Goal: Task Accomplishment & Management: Complete application form

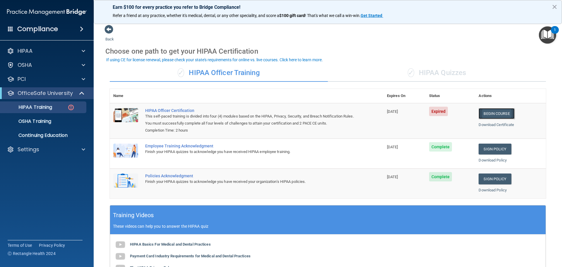
click at [493, 113] on link "Begin Course" at bounding box center [496, 113] width 36 height 11
click at [418, 69] on div "✓ HIPAA Quizzes" at bounding box center [437, 73] width 218 height 18
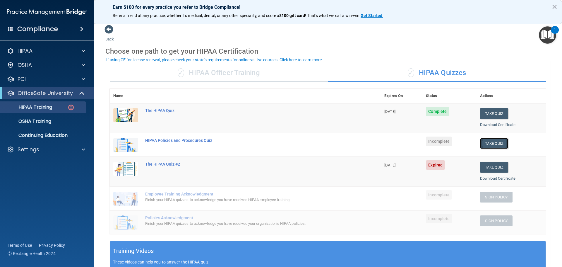
click at [484, 141] on button "Take Quiz" at bounding box center [494, 143] width 28 height 11
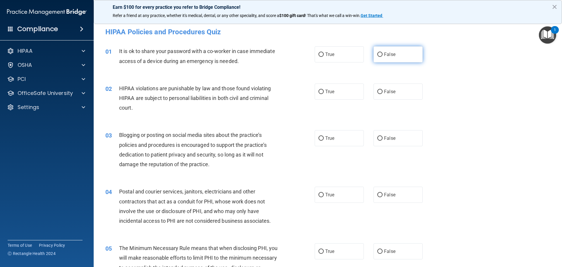
click at [381, 56] on label "False" at bounding box center [397, 54] width 49 height 16
click at [381, 56] on input "False" at bounding box center [379, 54] width 5 height 4
radio input "true"
click at [321, 92] on input "True" at bounding box center [320, 92] width 5 height 4
radio input "true"
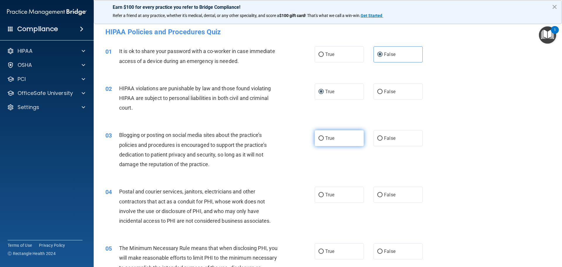
click at [322, 139] on label "True" at bounding box center [339, 138] width 49 height 16
click at [322, 139] on input "True" at bounding box center [320, 138] width 5 height 4
radio input "true"
click at [325, 195] on span "True" at bounding box center [329, 195] width 9 height 6
click at [323, 195] on input "True" at bounding box center [320, 195] width 5 height 4
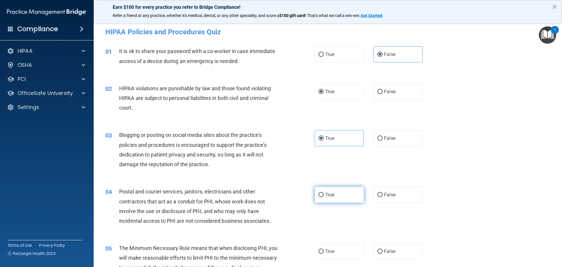
radio input "true"
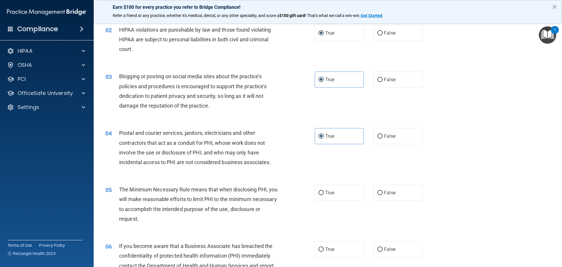
scroll to position [88, 0]
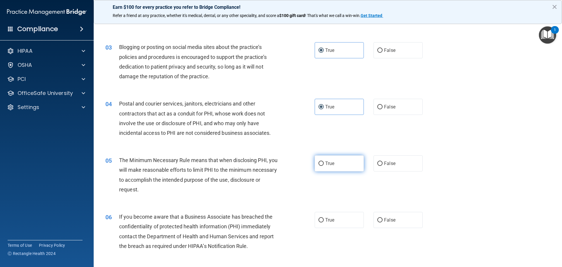
click at [319, 165] on input "True" at bounding box center [320, 163] width 5 height 4
radio input "true"
click at [319, 218] on input "True" at bounding box center [320, 220] width 5 height 4
radio input "true"
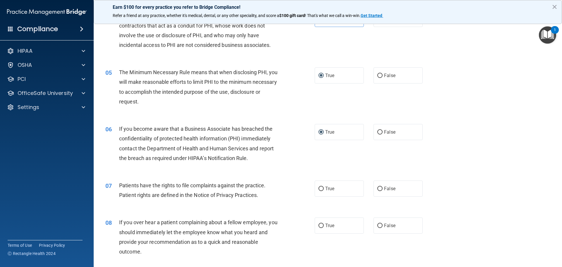
scroll to position [205, 0]
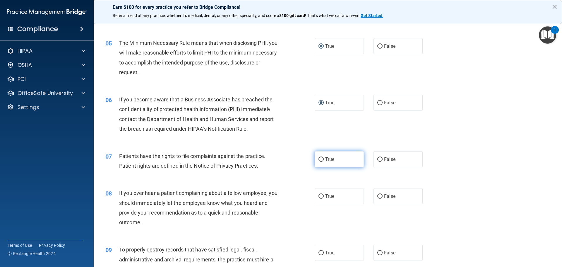
click at [319, 159] on input "True" at bounding box center [320, 159] width 5 height 4
radio input "true"
click at [378, 195] on input "False" at bounding box center [379, 196] width 5 height 4
radio input "true"
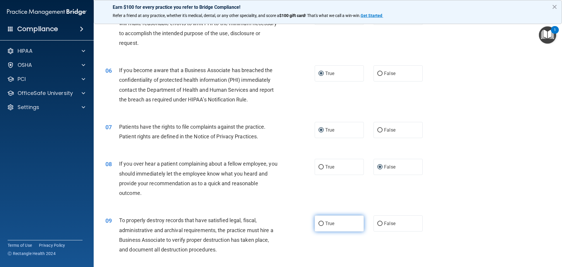
click at [321, 223] on input "True" at bounding box center [320, 223] width 5 height 4
radio input "true"
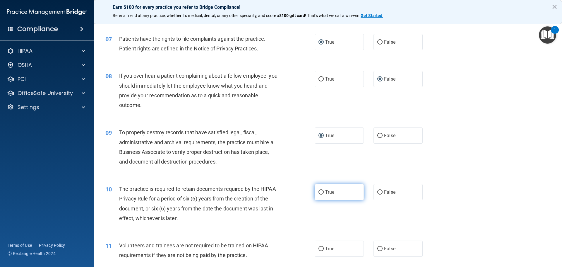
click at [325, 194] on span "True" at bounding box center [329, 192] width 9 height 6
click at [323, 194] on input "True" at bounding box center [320, 192] width 5 height 4
radio input "true"
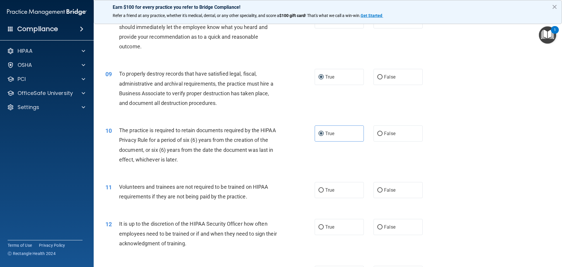
scroll to position [410, 0]
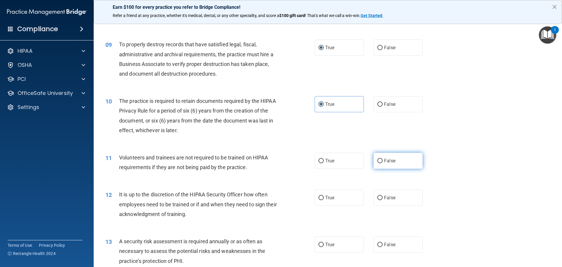
click at [377, 159] on input "False" at bounding box center [379, 161] width 5 height 4
radio input "true"
click at [381, 197] on label "False" at bounding box center [397, 197] width 49 height 16
click at [381, 197] on input "False" at bounding box center [379, 197] width 5 height 4
radio input "true"
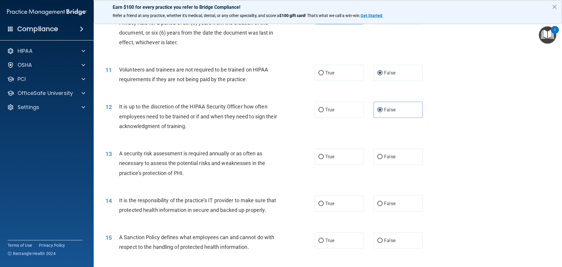
scroll to position [556, 0]
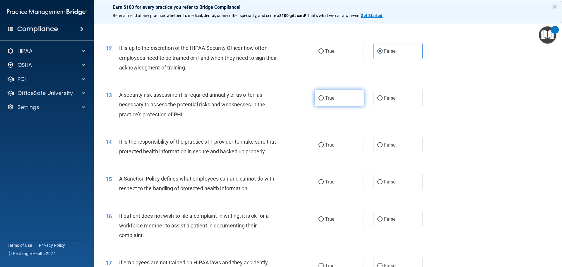
click at [321, 97] on input "True" at bounding box center [320, 98] width 5 height 4
radio input "true"
click at [320, 145] on input "True" at bounding box center [320, 145] width 5 height 4
radio input "true"
click at [325, 184] on span "True" at bounding box center [329, 182] width 9 height 6
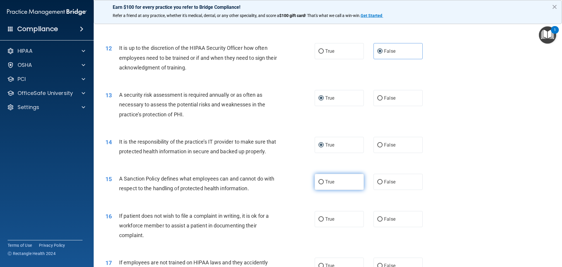
click at [323, 184] on input "True" at bounding box center [320, 182] width 5 height 4
radio input "true"
click at [319, 221] on input "True" at bounding box center [320, 219] width 5 height 4
radio input "true"
click at [377, 184] on input "False" at bounding box center [379, 182] width 5 height 4
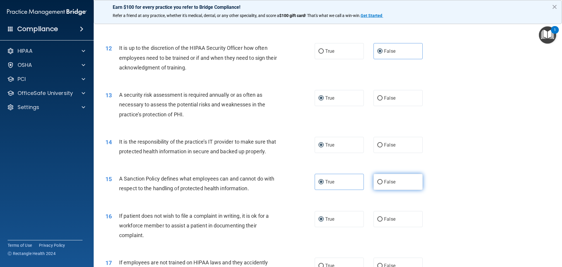
radio input "true"
radio input "false"
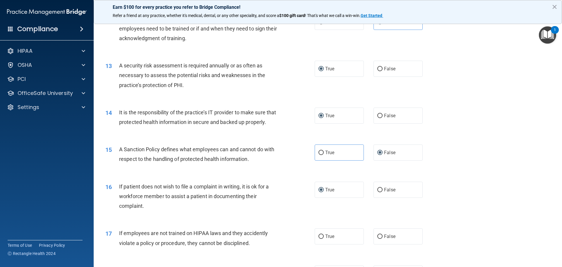
scroll to position [614, 0]
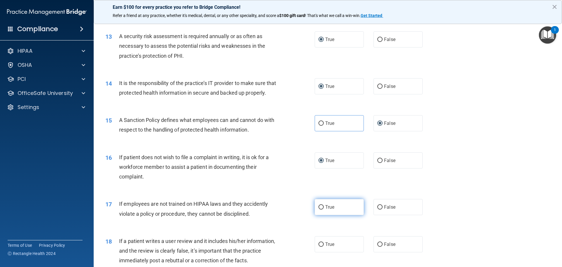
click at [319, 209] on input "True" at bounding box center [320, 207] width 5 height 4
radio input "true"
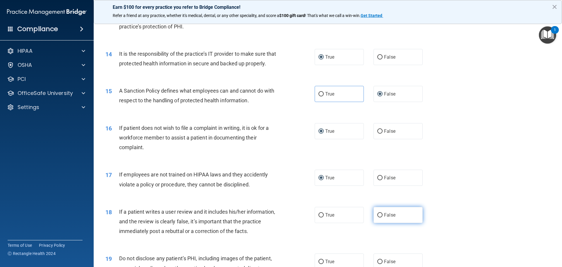
click at [378, 217] on input "False" at bounding box center [379, 215] width 5 height 4
radio input "true"
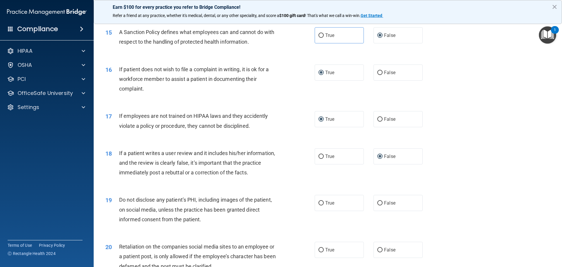
scroll to position [731, 0]
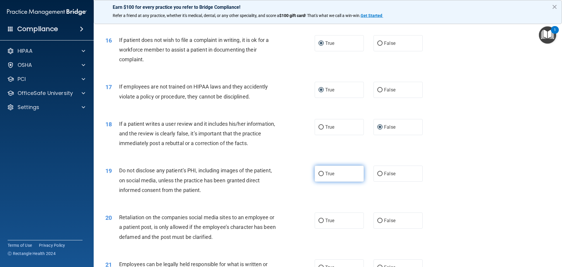
click at [315, 181] on label "True" at bounding box center [339, 173] width 49 height 16
click at [318, 176] on input "True" at bounding box center [320, 173] width 5 height 4
radio input "true"
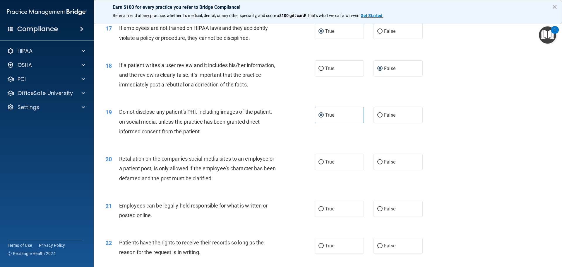
scroll to position [819, 0]
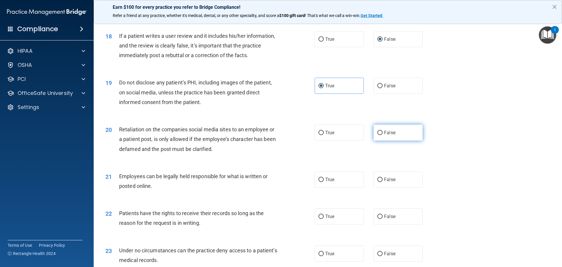
click at [374, 140] on label "False" at bounding box center [397, 132] width 49 height 16
click at [377, 135] on input "False" at bounding box center [379, 132] width 5 height 4
radio input "true"
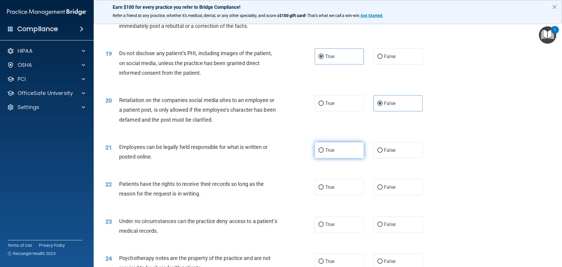
click at [325, 158] on label "True" at bounding box center [339, 150] width 49 height 16
click at [324, 152] on input "True" at bounding box center [320, 150] width 5 height 4
radio input "true"
click at [384, 190] on span "False" at bounding box center [389, 187] width 11 height 6
click at [382, 189] on input "False" at bounding box center [379, 187] width 5 height 4
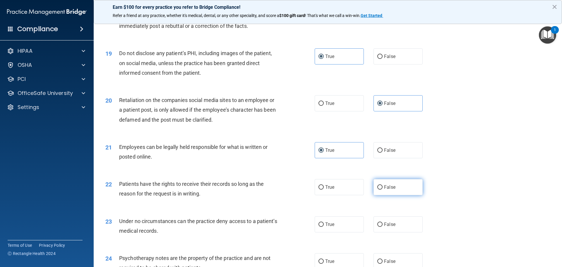
radio input "true"
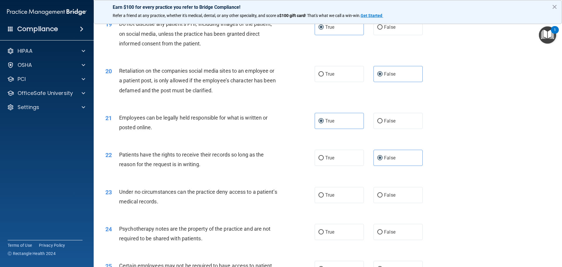
scroll to position [907, 0]
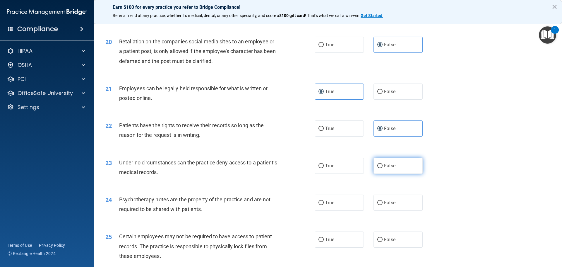
click at [379, 168] on input "False" at bounding box center [379, 166] width 5 height 4
radio input "true"
click at [321, 205] on input "True" at bounding box center [320, 202] width 5 height 4
radio input "true"
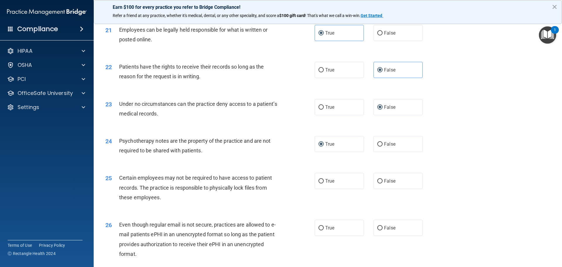
scroll to position [995, 0]
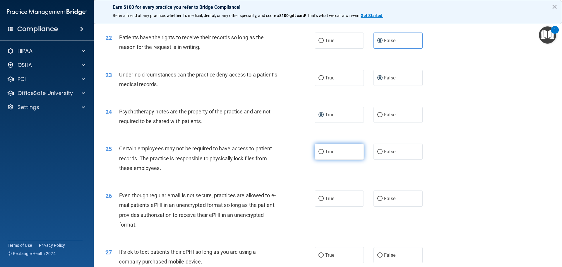
click at [325, 154] on span "True" at bounding box center [329, 152] width 9 height 6
click at [324, 154] on input "True" at bounding box center [320, 151] width 5 height 4
radio input "true"
click at [325, 201] on span "True" at bounding box center [329, 198] width 9 height 6
click at [324, 201] on input "True" at bounding box center [320, 198] width 5 height 4
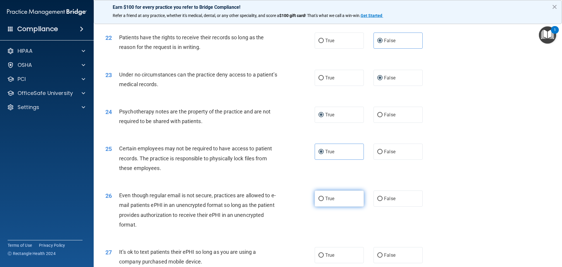
radio input "true"
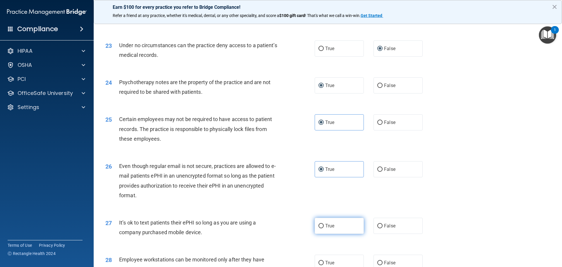
click at [327, 233] on label "True" at bounding box center [339, 225] width 49 height 16
click at [324, 228] on input "True" at bounding box center [320, 226] width 5 height 4
radio input "true"
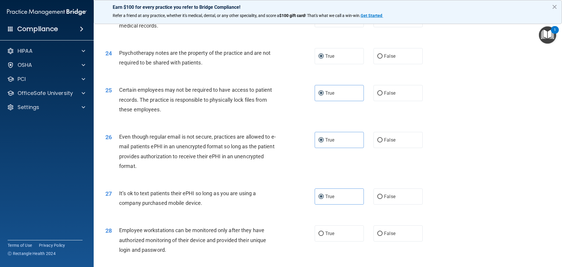
scroll to position [1082, 0]
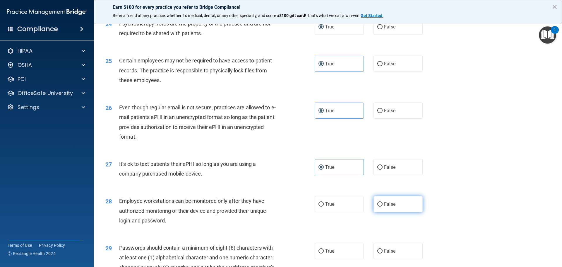
click at [378, 206] on input "False" at bounding box center [379, 204] width 5 height 4
radio input "true"
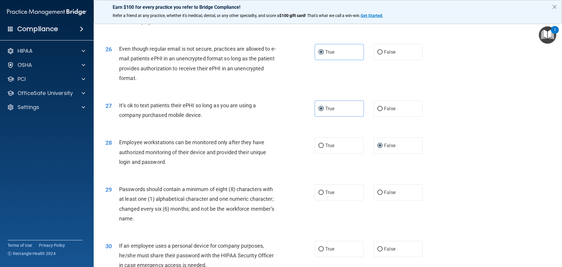
scroll to position [1170, 0]
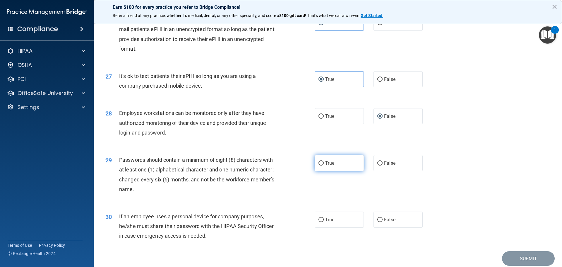
click at [321, 170] on label "True" at bounding box center [339, 163] width 49 height 16
click at [321, 165] on input "True" at bounding box center [320, 163] width 5 height 4
radio input "true"
click at [376, 226] on label "False" at bounding box center [397, 219] width 49 height 16
click at [377, 222] on input "False" at bounding box center [379, 219] width 5 height 4
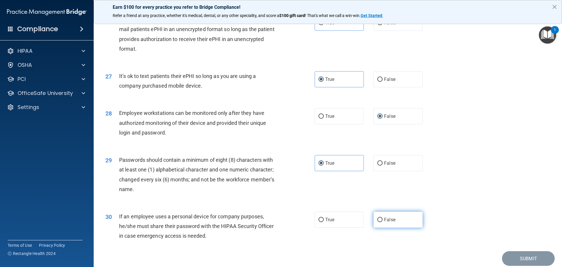
radio input "true"
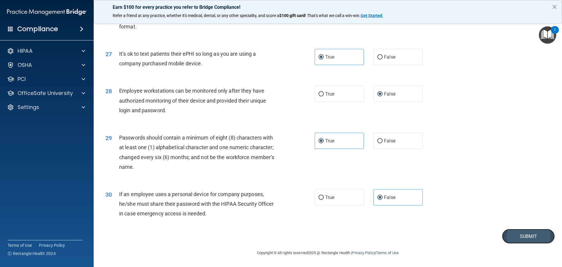
click at [537, 238] on button "Submit" at bounding box center [528, 235] width 53 height 15
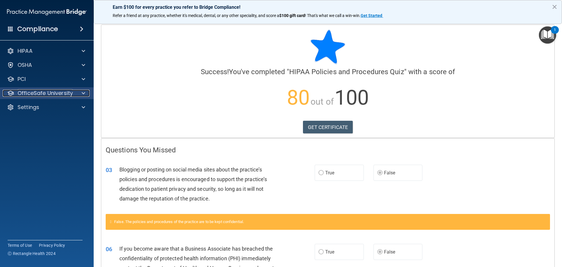
click at [20, 90] on p "OfficeSafe University" at bounding box center [45, 93] width 55 height 7
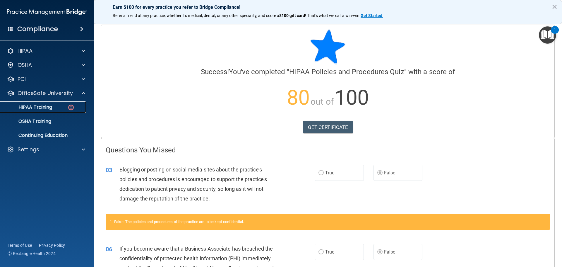
click at [32, 104] on p "HIPAA Training" at bounding box center [28, 107] width 48 height 6
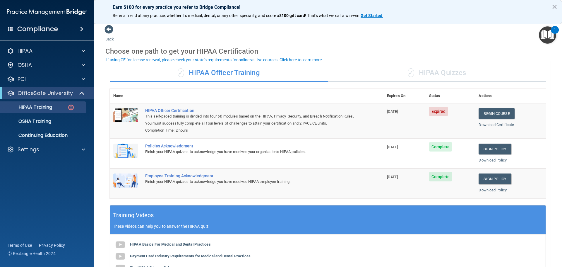
click at [452, 73] on div "✓ HIPAA Quizzes" at bounding box center [437, 73] width 218 height 18
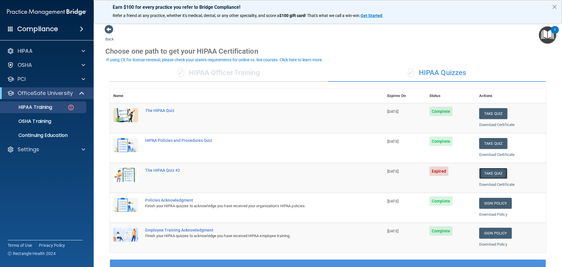
click at [487, 176] on button "Take Quiz" at bounding box center [493, 173] width 28 height 11
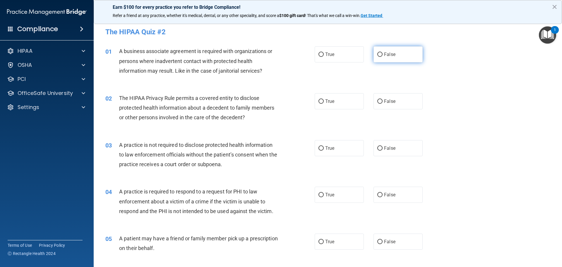
drag, startPoint x: 380, startPoint y: 56, endPoint x: 379, endPoint y: 59, distance: 3.2
click at [379, 58] on label "False" at bounding box center [397, 54] width 49 height 16
click at [379, 57] on input "False" at bounding box center [379, 54] width 5 height 4
radio input "true"
click at [318, 241] on input "True" at bounding box center [320, 241] width 5 height 4
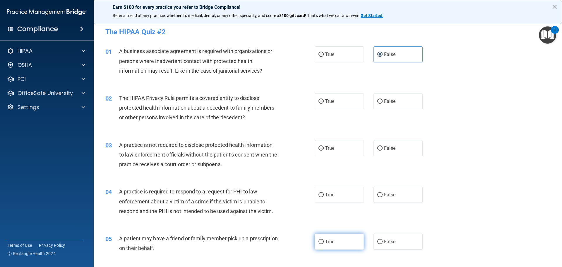
radio input "true"
